Goal: Task Accomplishment & Management: Use online tool/utility

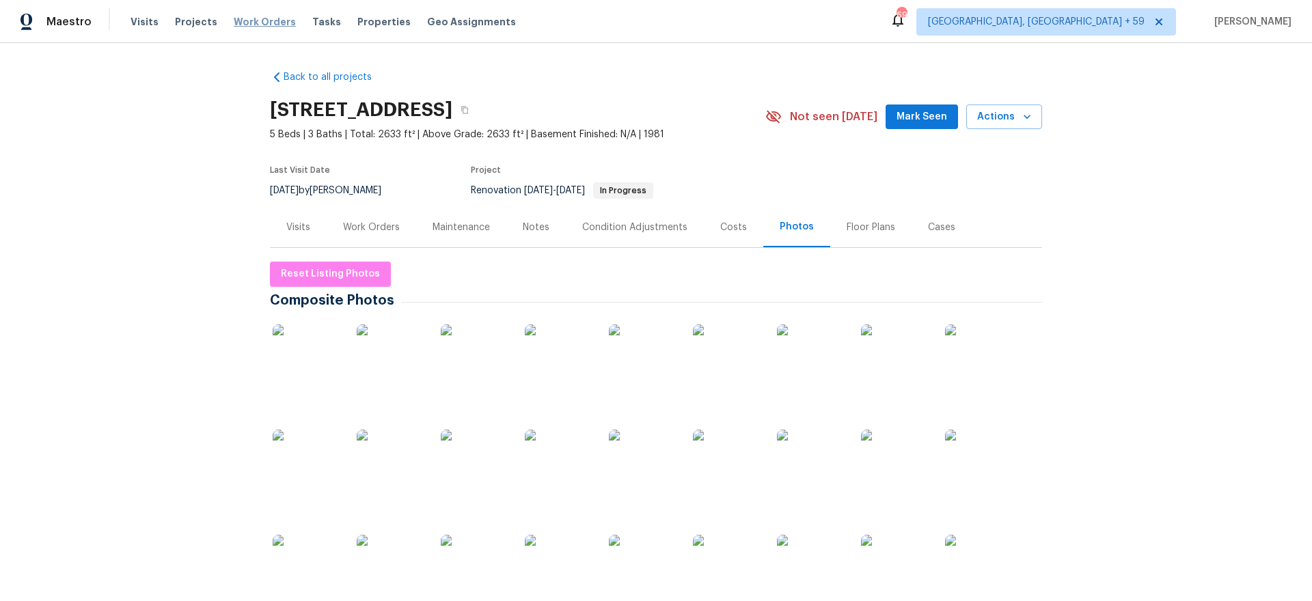
click at [267, 15] on span "Work Orders" at bounding box center [265, 22] width 62 height 14
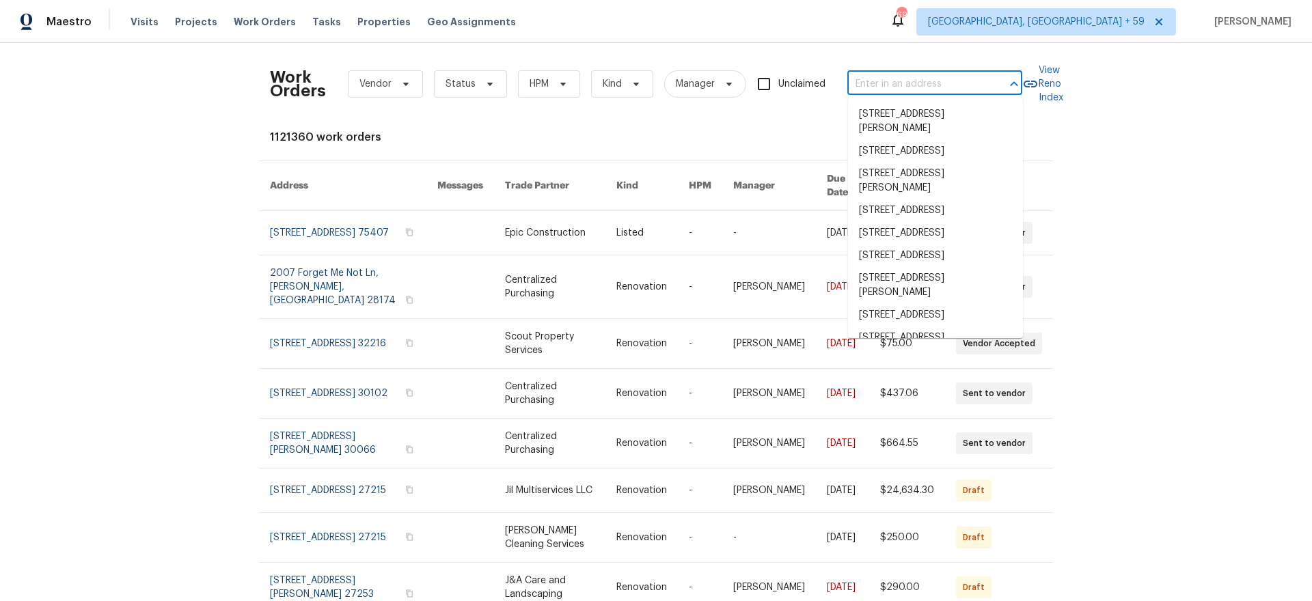
click at [869, 74] on input "text" at bounding box center [915, 84] width 137 height 21
paste input "[STREET_ADDRESS]"
type input "[STREET_ADDRESS]"
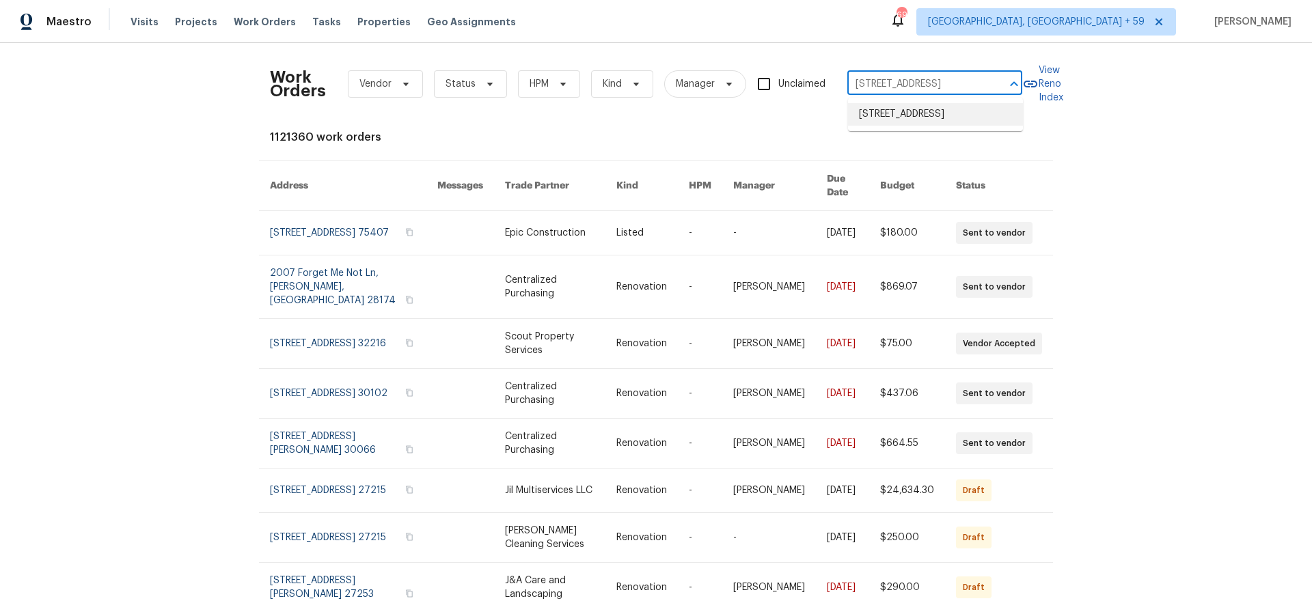
click at [884, 118] on li "[STREET_ADDRESS]" at bounding box center [935, 114] width 175 height 23
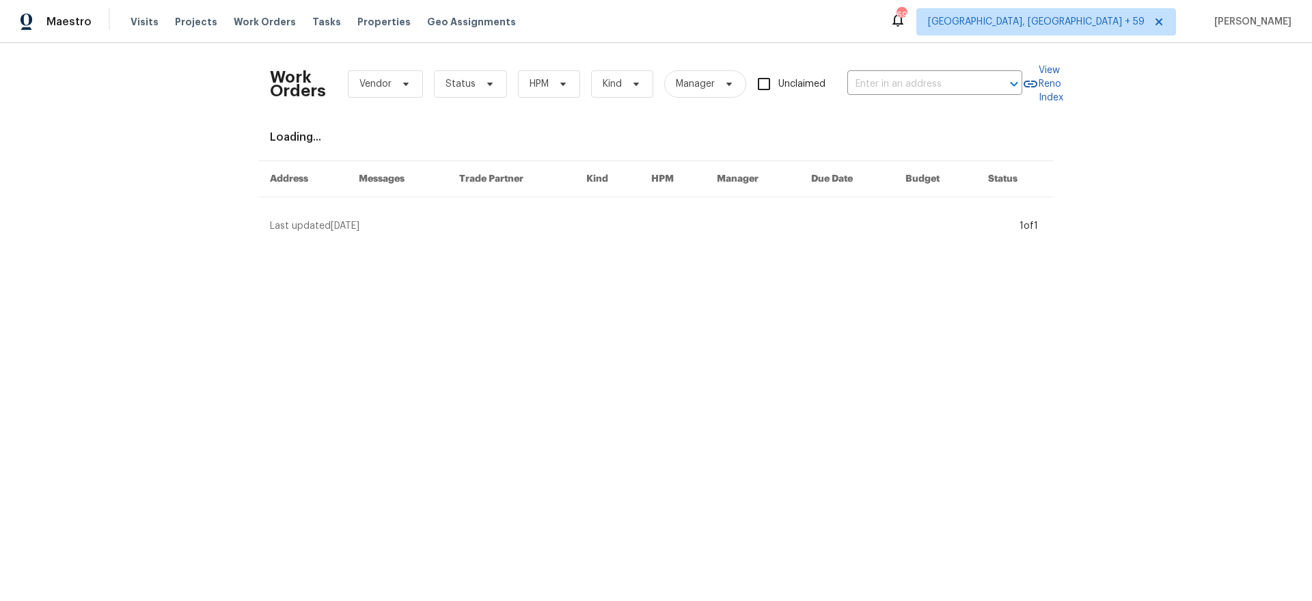
type input "[STREET_ADDRESS]"
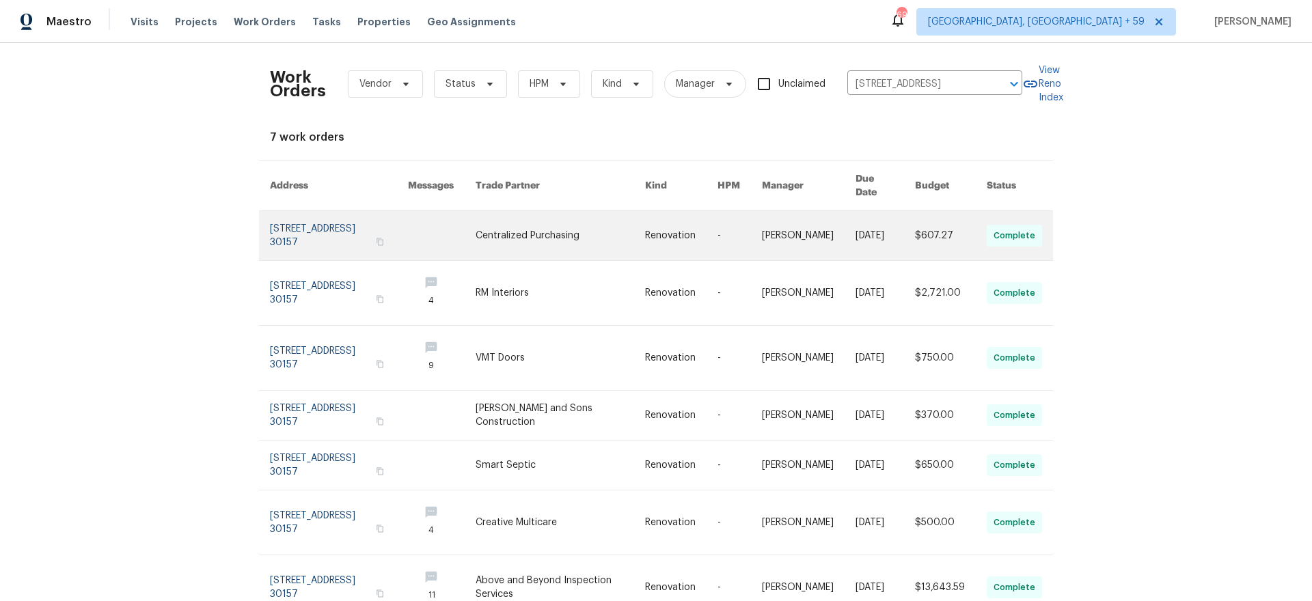
click at [329, 211] on link at bounding box center [339, 235] width 138 height 49
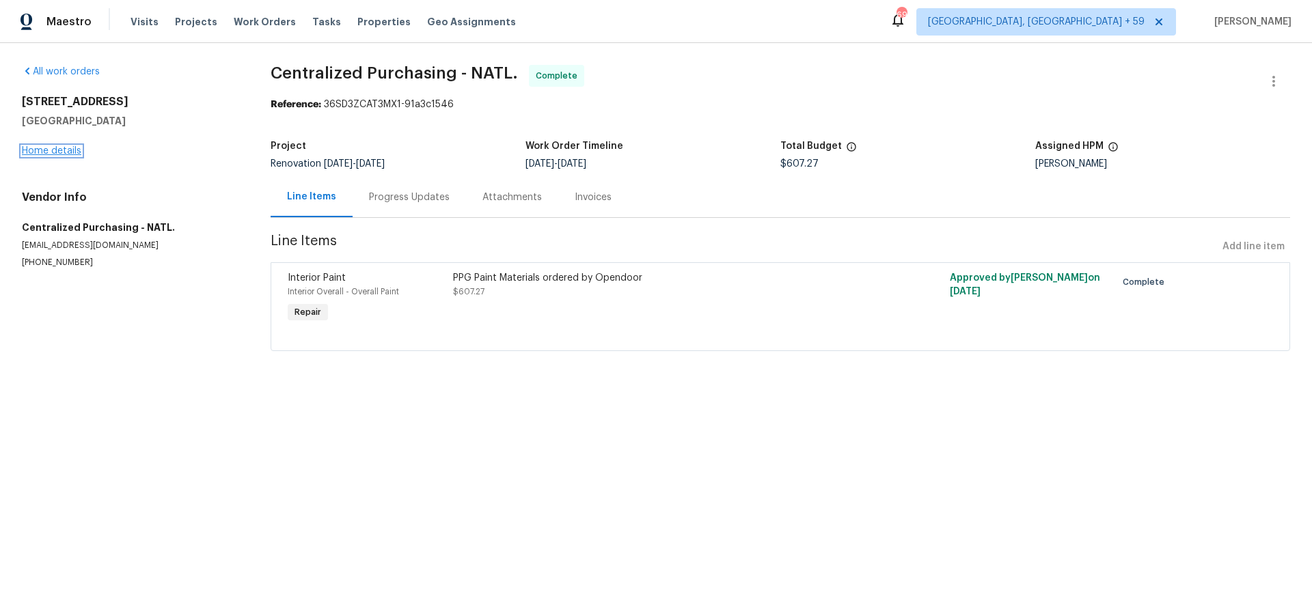
click at [61, 150] on link "Home details" at bounding box center [51, 151] width 59 height 10
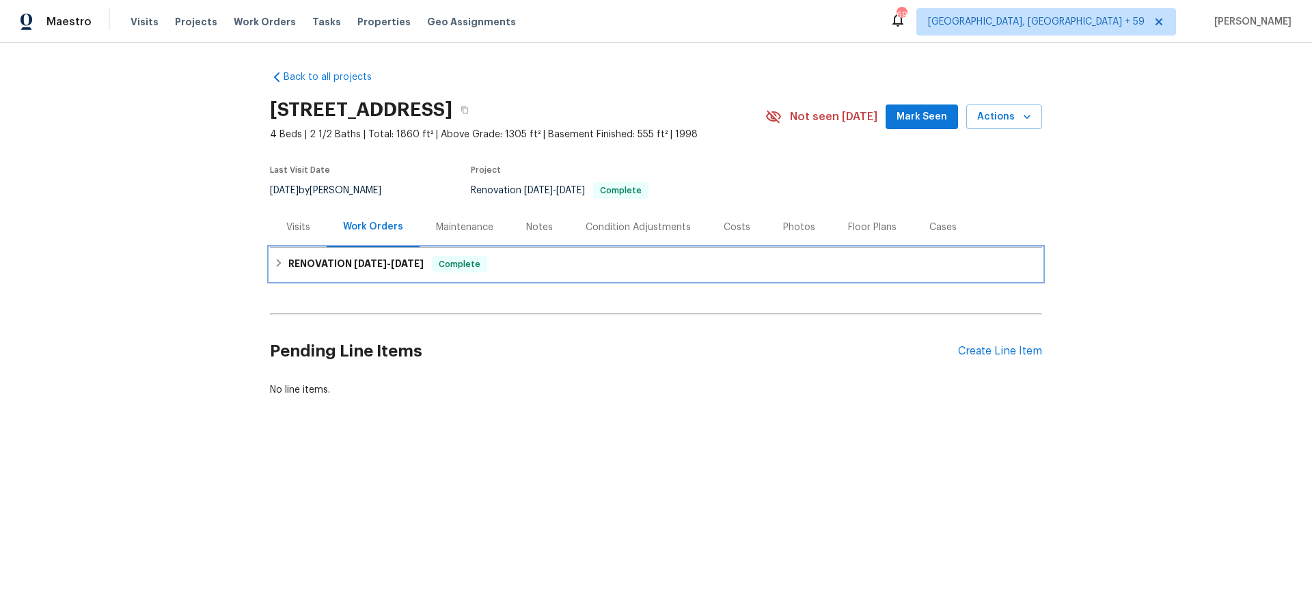
click at [286, 260] on div "RENOVATION [DATE] - [DATE] Complete" at bounding box center [656, 264] width 764 height 16
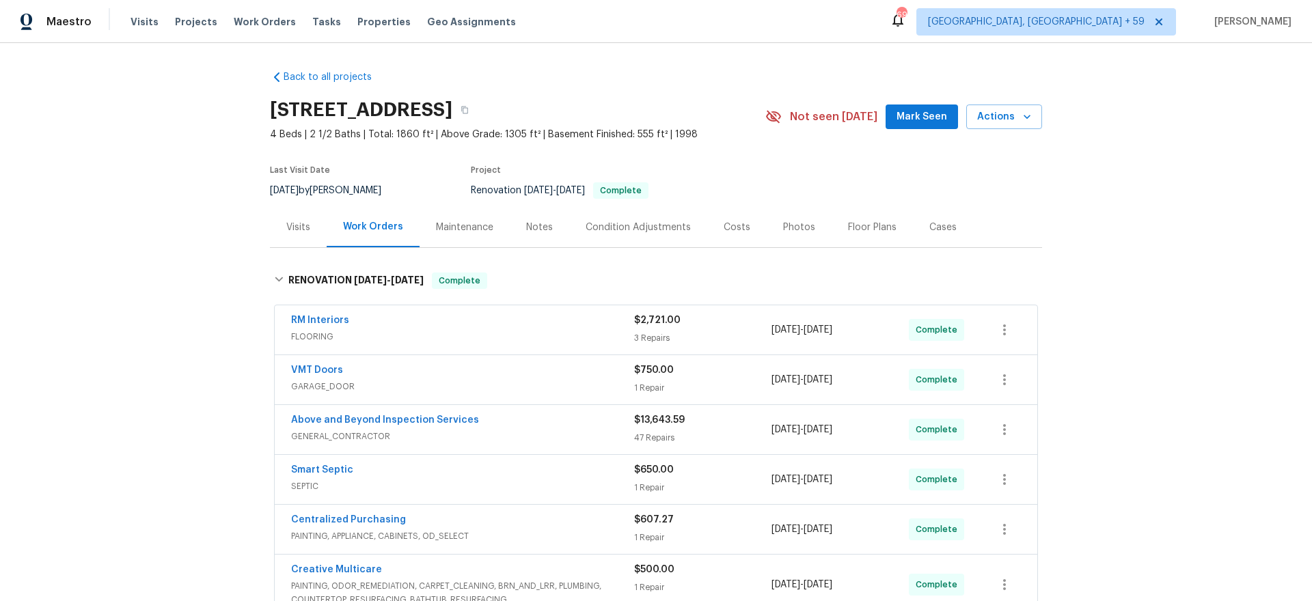
click at [578, 405] on div "Above and Beyond Inspection Services GENERAL_CONTRACTOR $13,643.59 47 Repairs 9…" at bounding box center [656, 429] width 763 height 49
click at [575, 420] on div "Above and Beyond Inspection Services" at bounding box center [462, 421] width 343 height 16
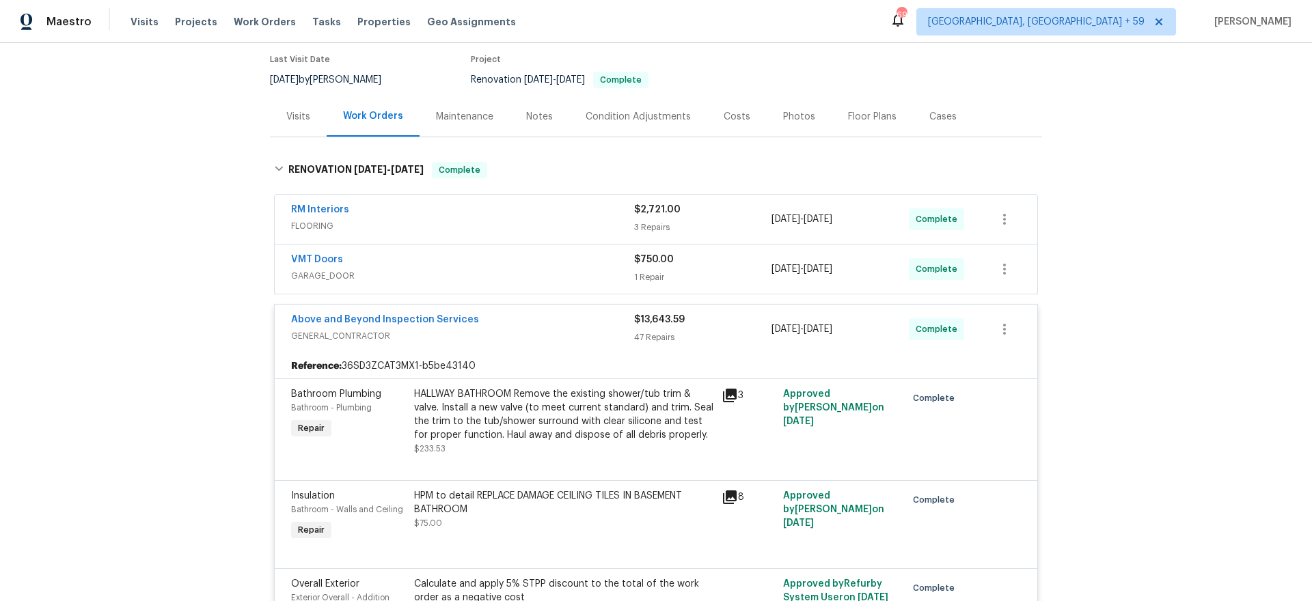
scroll to position [123, 0]
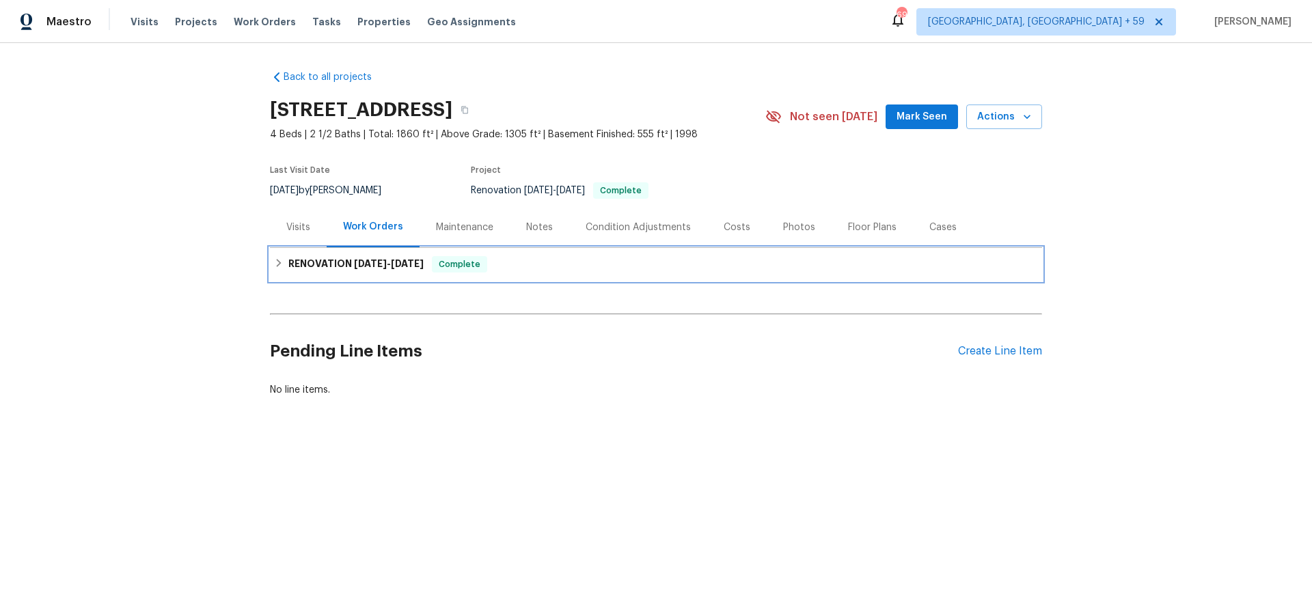
click at [338, 262] on h6 "RENOVATION [DATE] - [DATE]" at bounding box center [355, 264] width 135 height 16
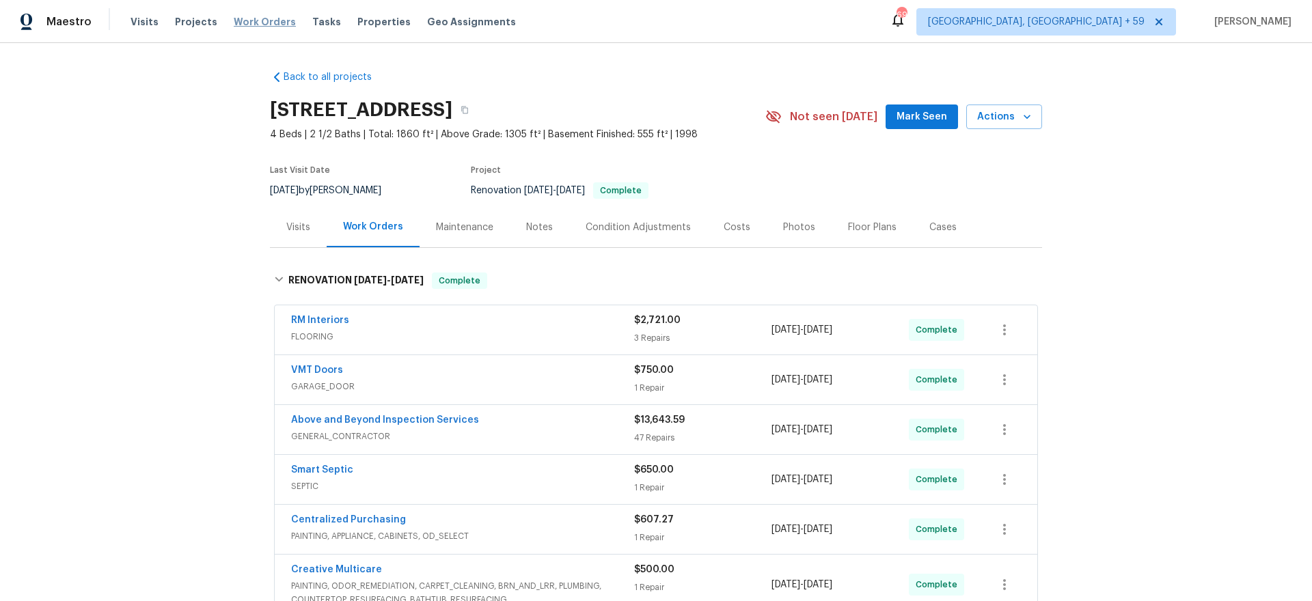
click at [246, 24] on span "Work Orders" at bounding box center [265, 22] width 62 height 14
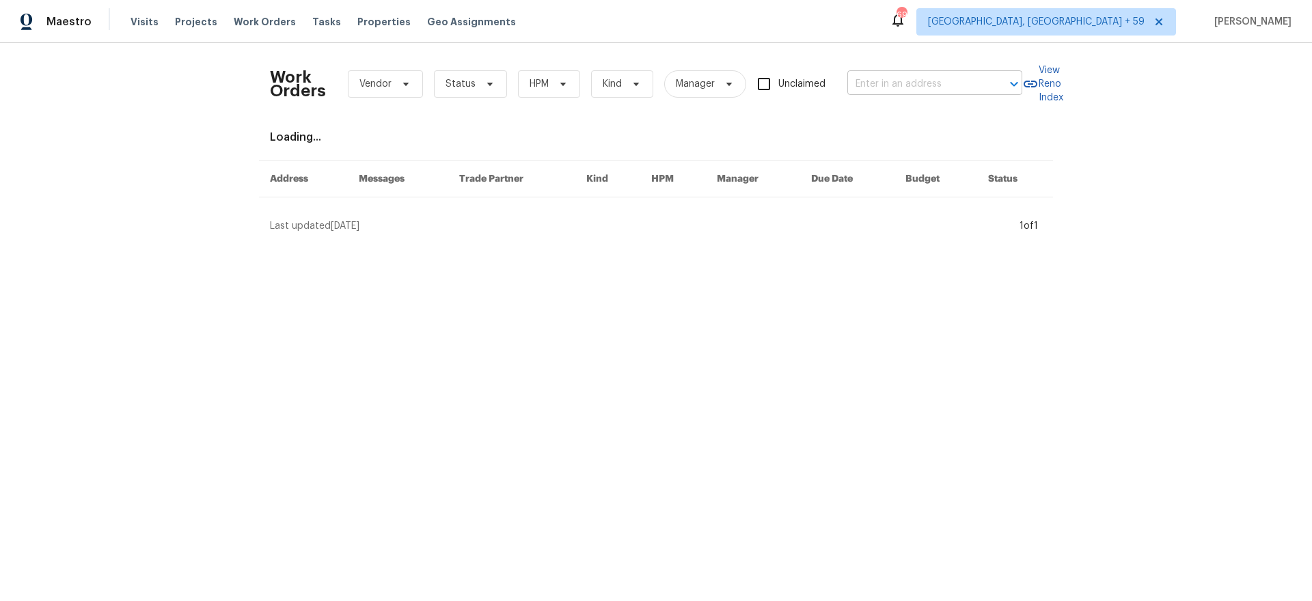
click at [922, 90] on input "text" at bounding box center [915, 84] width 137 height 21
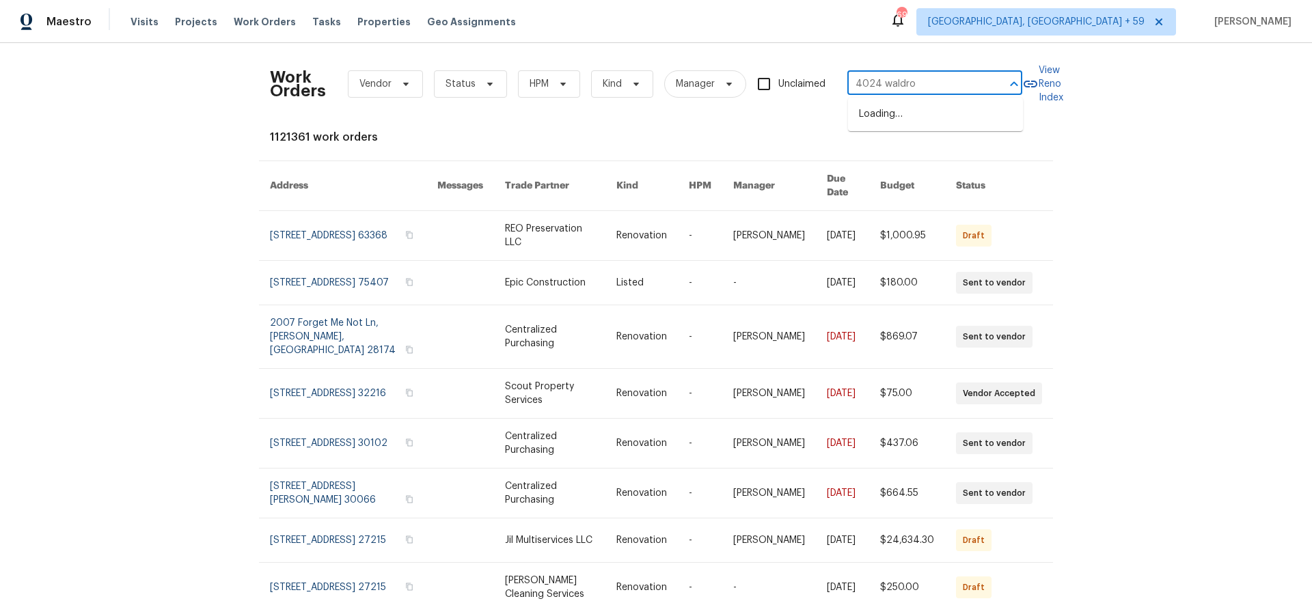
type input "4024 [PERSON_NAME]"
click at [904, 115] on li "[STREET_ADDRESS][PERSON_NAME]" at bounding box center [935, 121] width 175 height 37
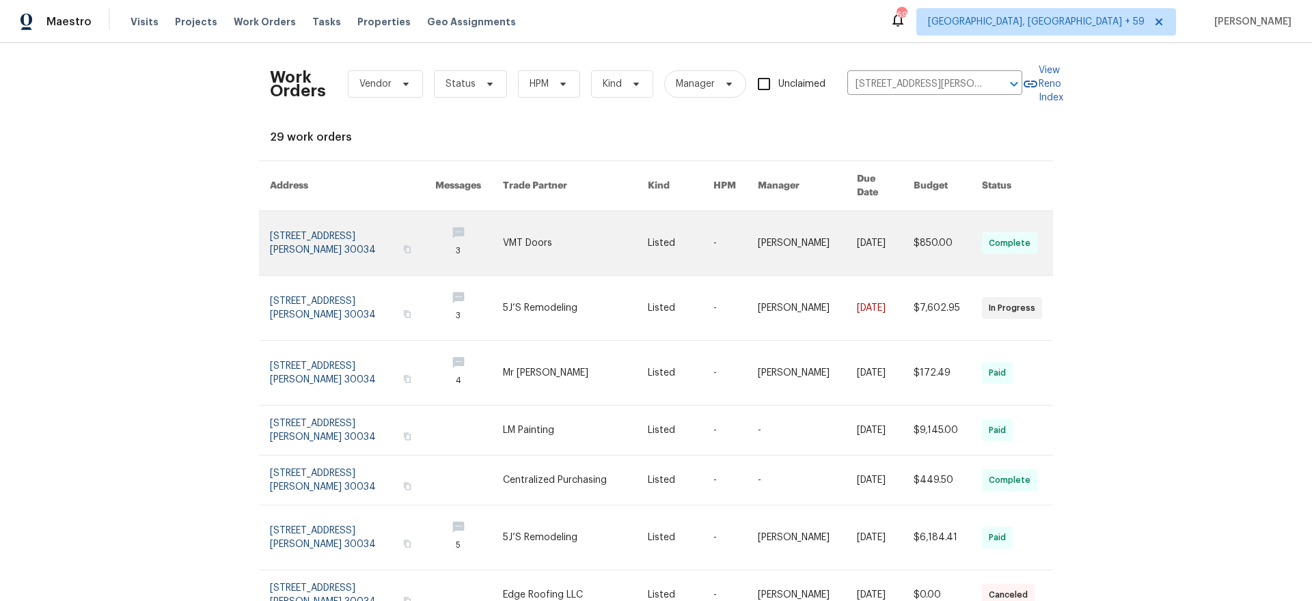
click at [368, 244] on link at bounding box center [352, 243] width 165 height 64
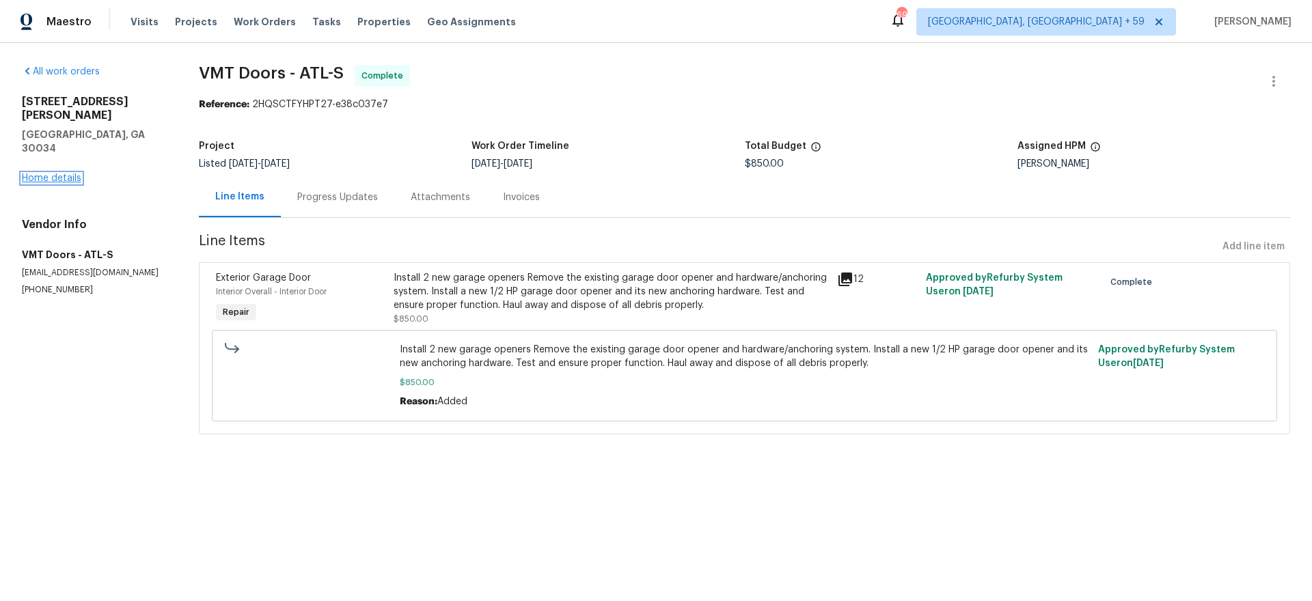
click at [64, 174] on link "Home details" at bounding box center [51, 179] width 59 height 10
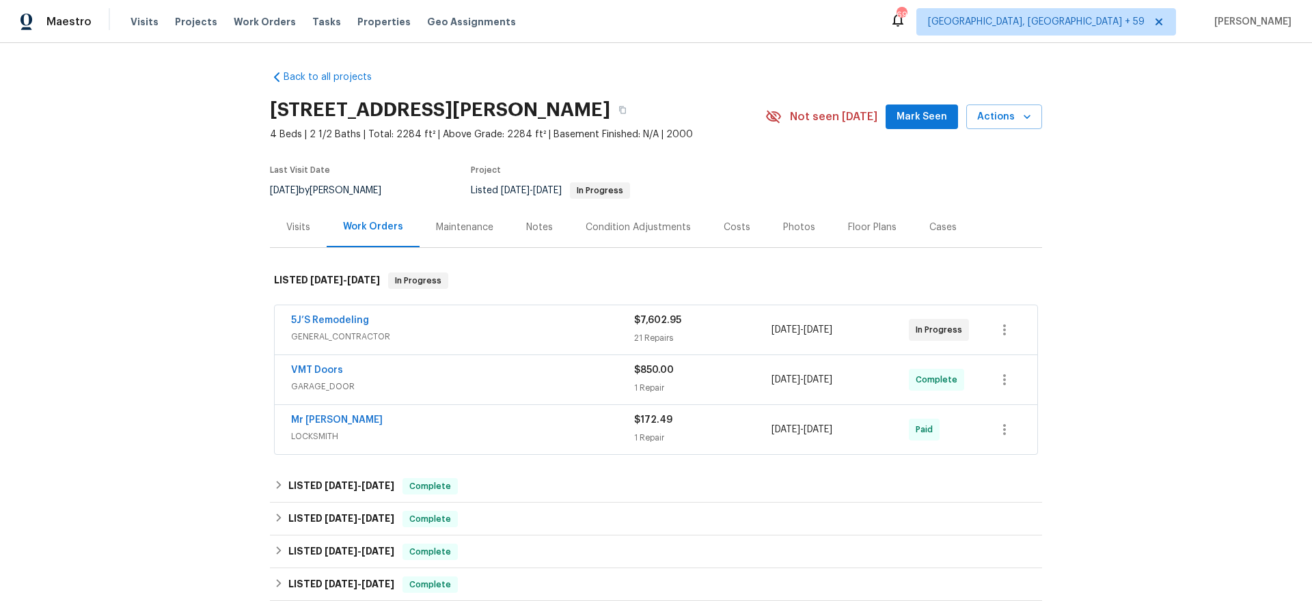
click at [469, 320] on div "5J’S Remodeling" at bounding box center [462, 322] width 343 height 16
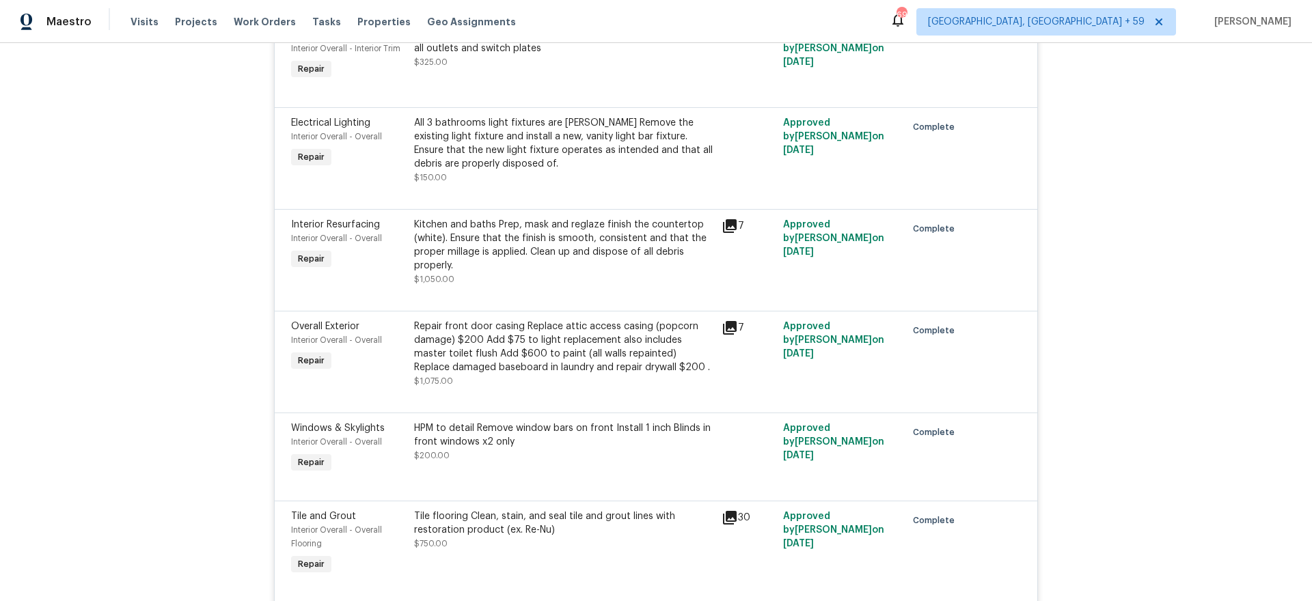
scroll to position [1906, 0]
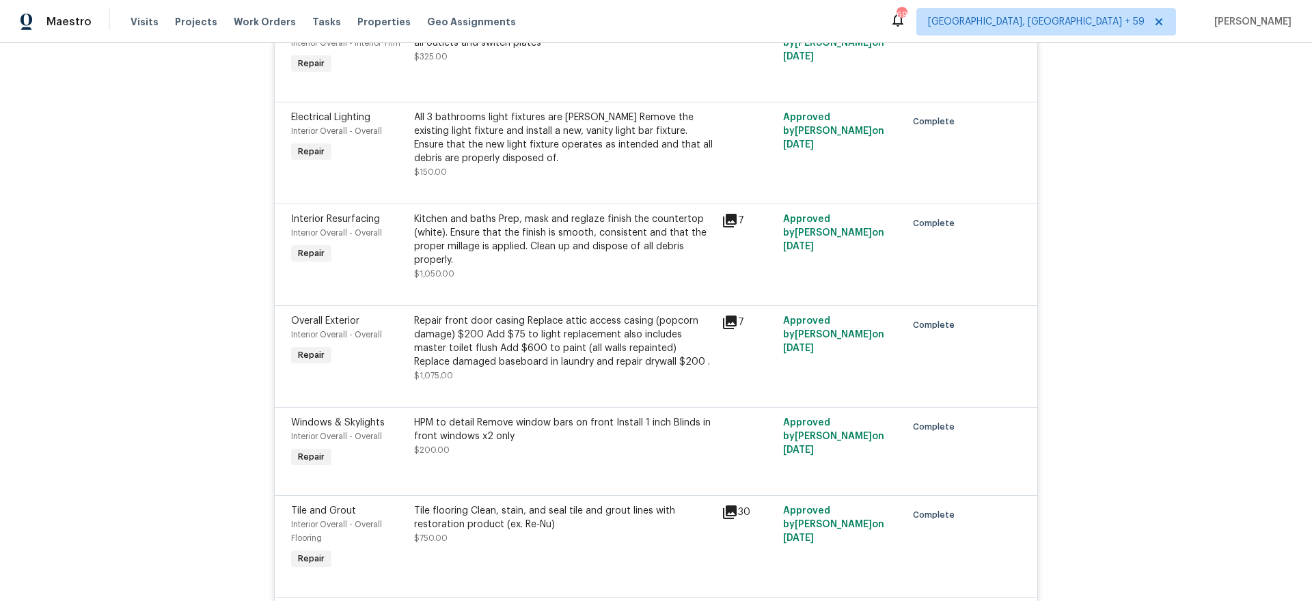
click at [728, 223] on icon at bounding box center [730, 221] width 16 height 16
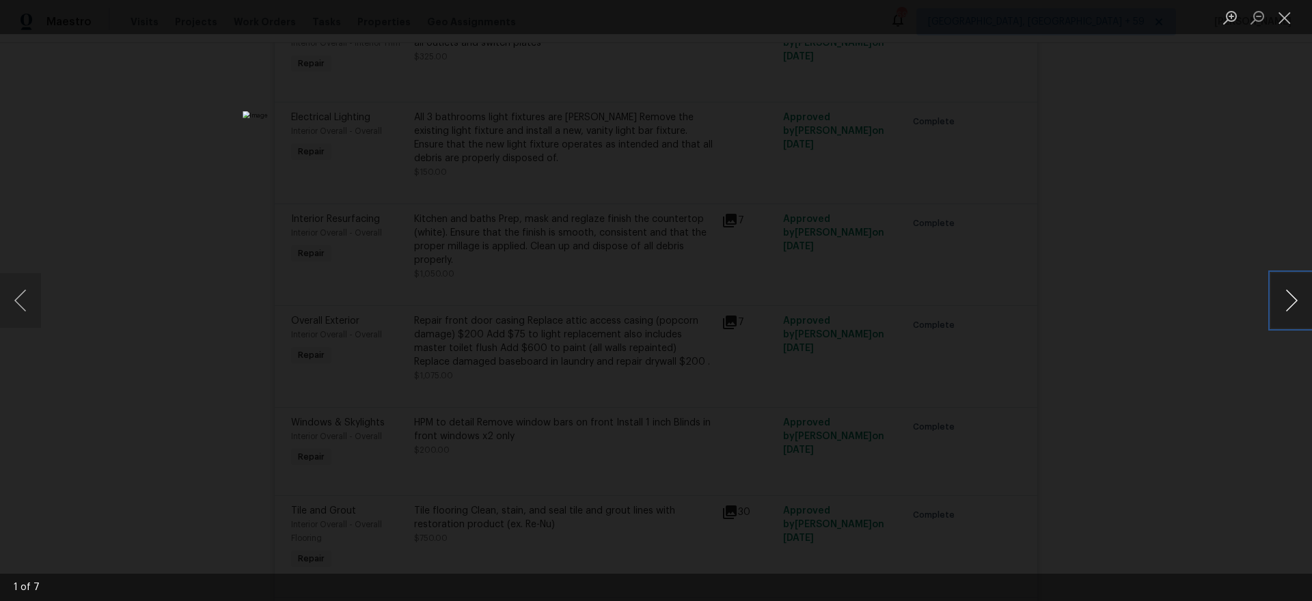
click at [1302, 314] on button "Next image" at bounding box center [1291, 300] width 41 height 55
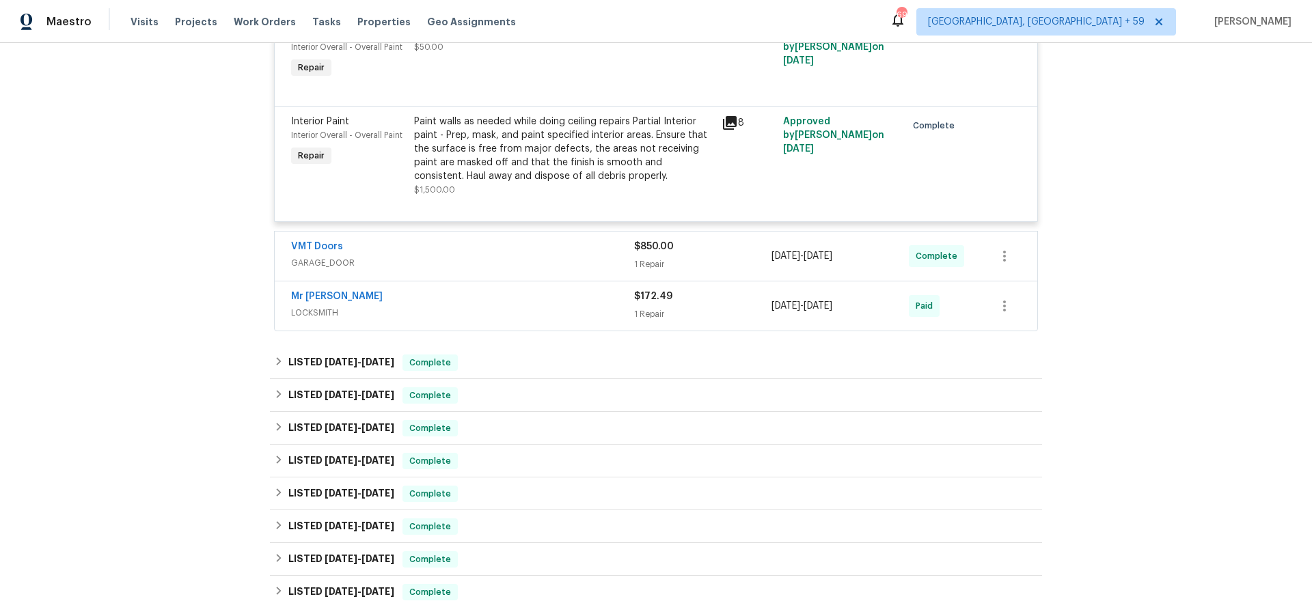
scroll to position [2490, 0]
